Goal: Feedback & Contribution: Leave review/rating

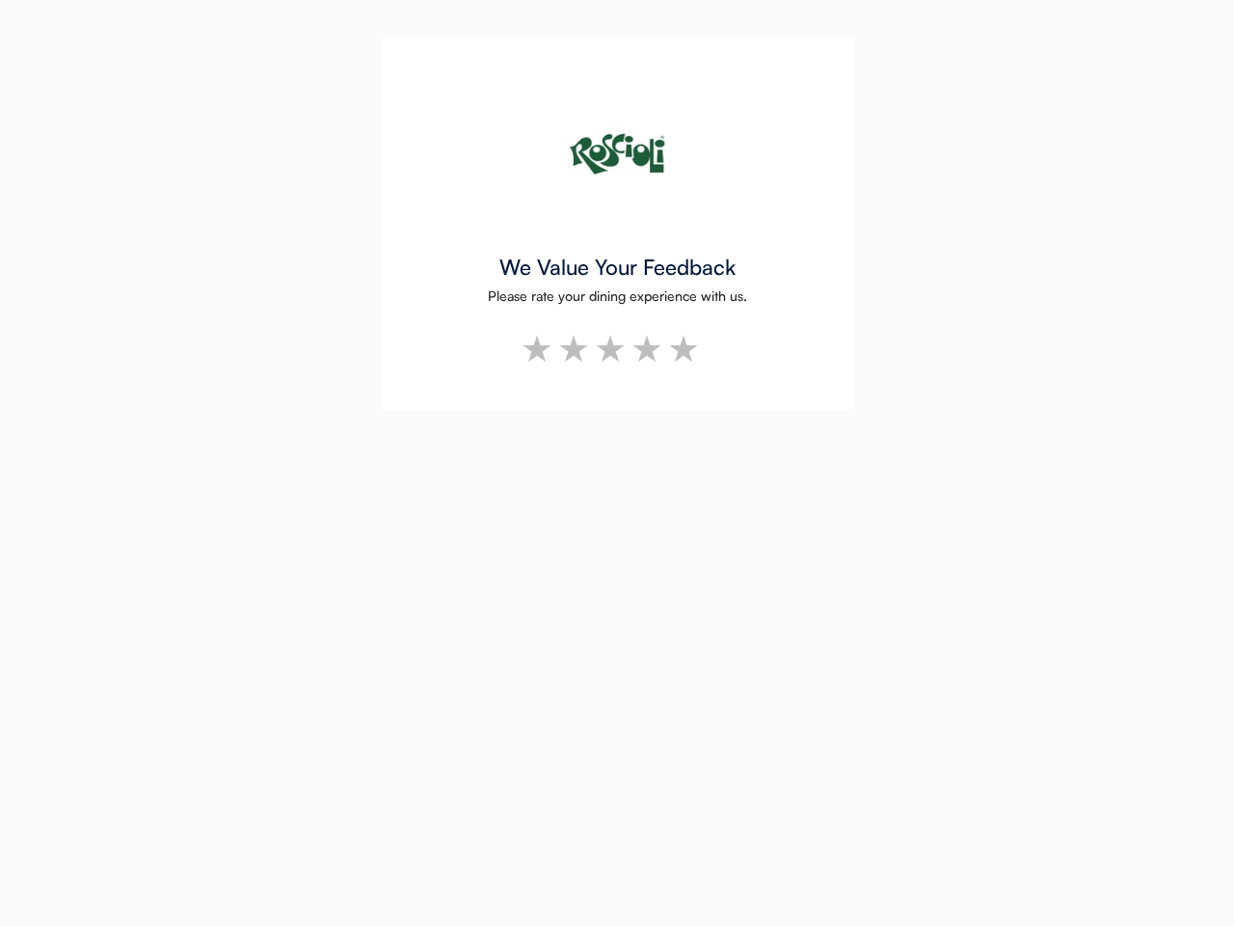
click at [617, 463] on div "We Value Your Feedback Please rate your dining experience with us. *" at bounding box center [617, 463] width 1234 height 926
click at [617, 224] on img at bounding box center [617, 154] width 154 height 154
click at [408, 69] on div "We Value Your Feedback Please rate your dining experience with us. *" at bounding box center [617, 224] width 472 height 370
click at [617, 154] on img at bounding box center [617, 154] width 154 height 154
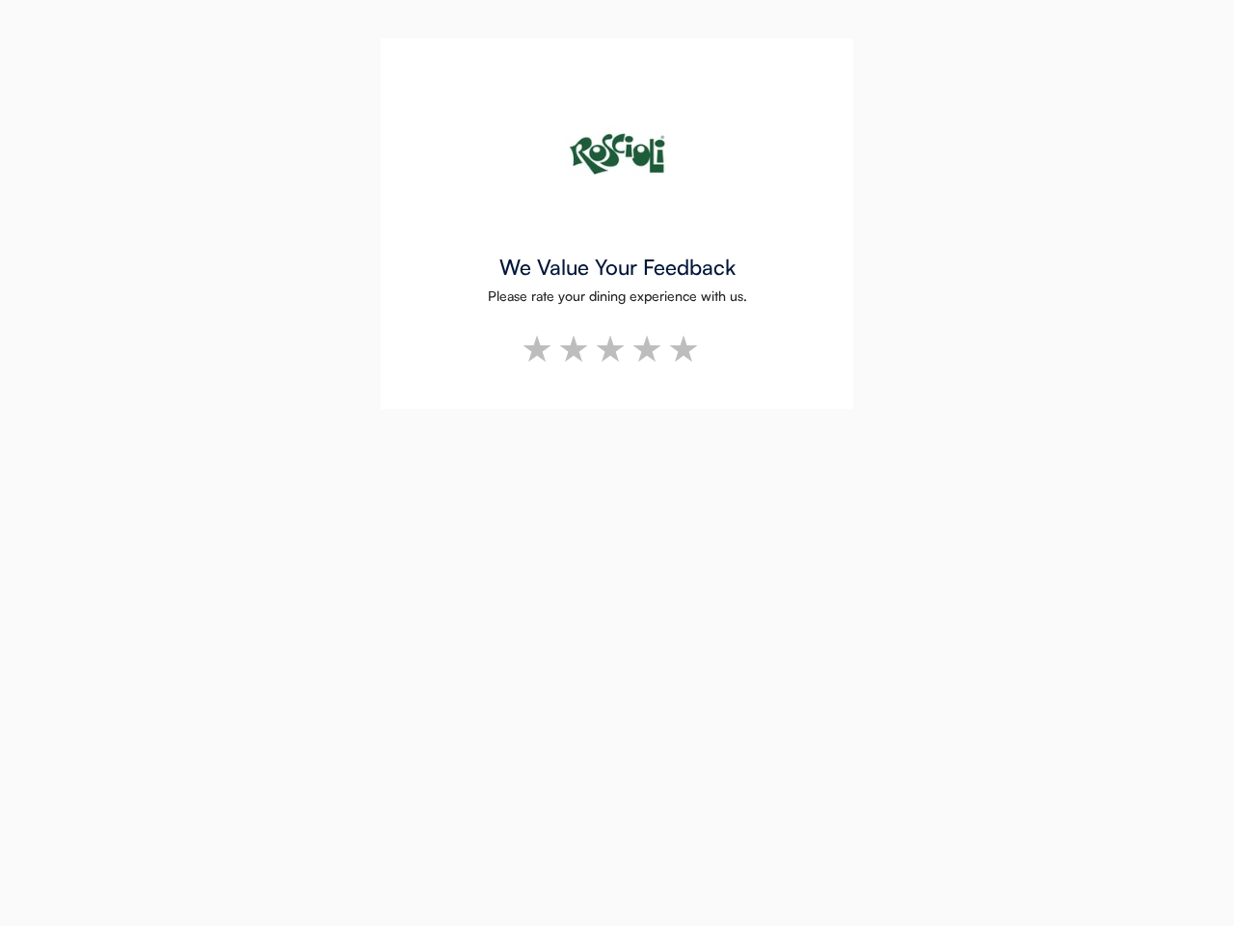
click at [617, 301] on div "Please rate your dining experience with us." at bounding box center [617, 295] width 259 height 13
click at [616, 267] on div "We Value Your Feedback" at bounding box center [617, 266] width 236 height 21
click at [617, 296] on div "Please rate your dining experience with us." at bounding box center [617, 295] width 259 height 13
click at [617, 349] on li at bounding box center [612, 349] width 37 height 37
